Goal: Find specific page/section: Find specific page/section

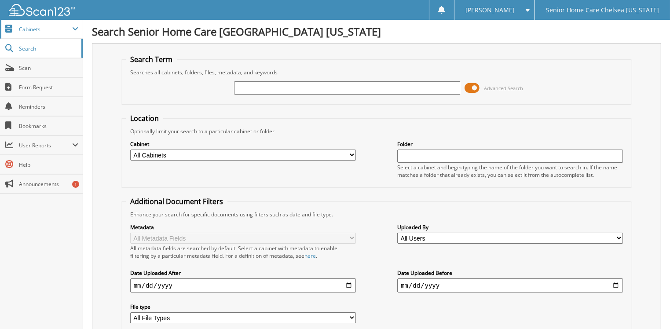
click at [46, 34] on span "Cabinets" at bounding box center [41, 29] width 83 height 19
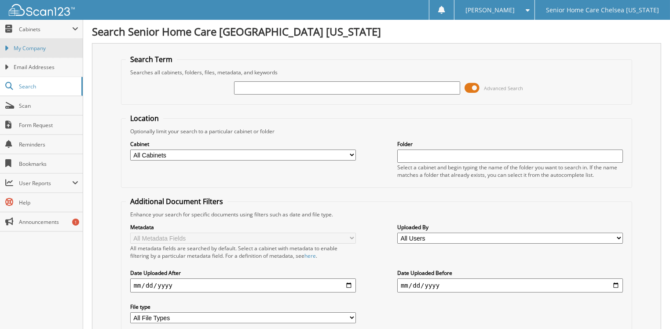
click at [47, 47] on span "My Company" at bounding box center [46, 48] width 65 height 8
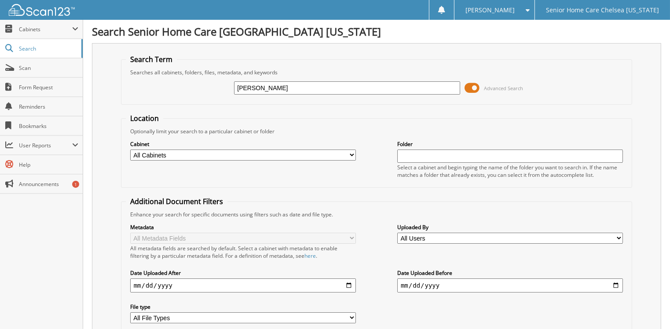
type input "[PERSON_NAME]"
click at [473, 88] on span at bounding box center [471, 87] width 15 height 13
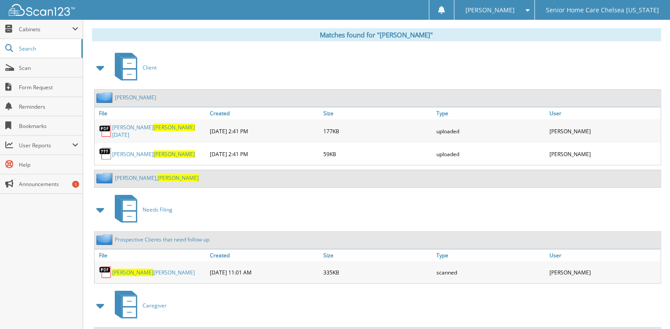
scroll to position [176, 0]
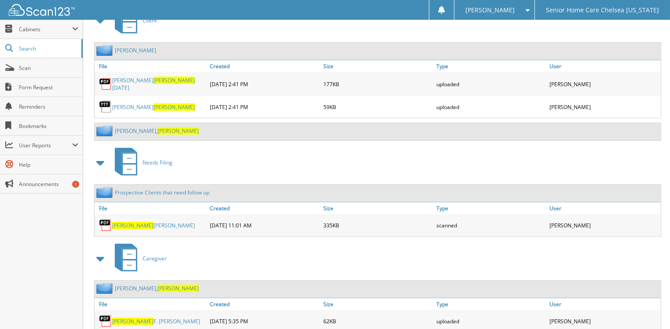
click at [157, 127] on span "Michael" at bounding box center [177, 130] width 41 height 7
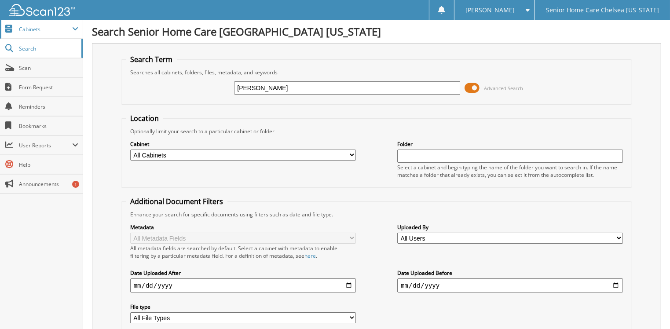
click at [43, 32] on span "Cabinets" at bounding box center [45, 29] width 53 height 7
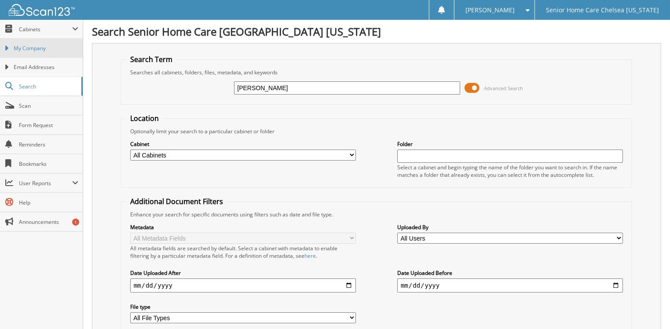
click at [43, 40] on link "My Company" at bounding box center [41, 48] width 83 height 19
